Goal: Navigation & Orientation: Find specific page/section

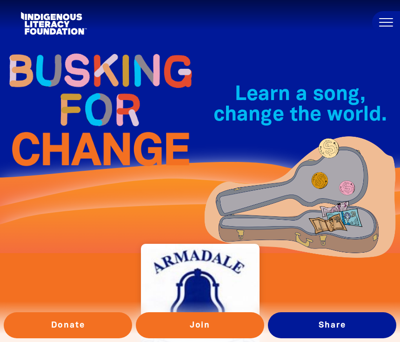
click at [388, 18] on span at bounding box center [386, 18] width 14 height 1
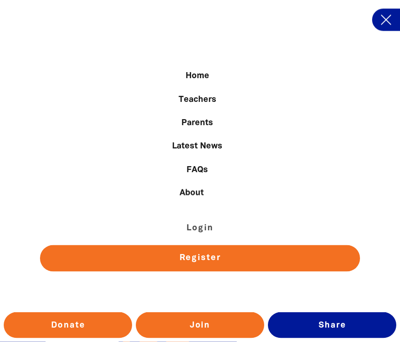
scroll to position [60, 0]
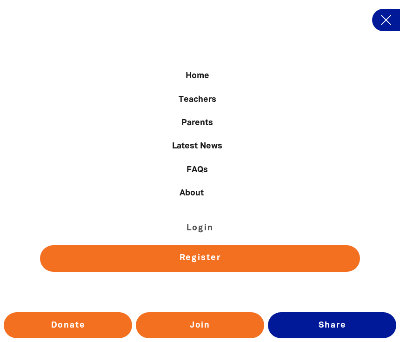
click at [208, 84] on link "Home" at bounding box center [197, 76] width 315 height 16
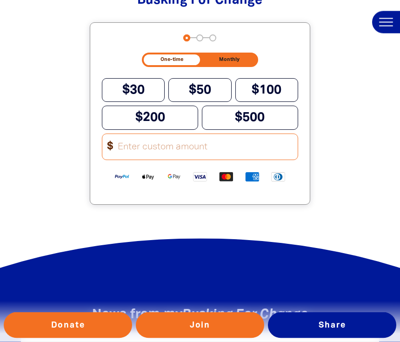
scroll to position [1019, 0]
